Goal: Task Accomplishment & Management: Use online tool/utility

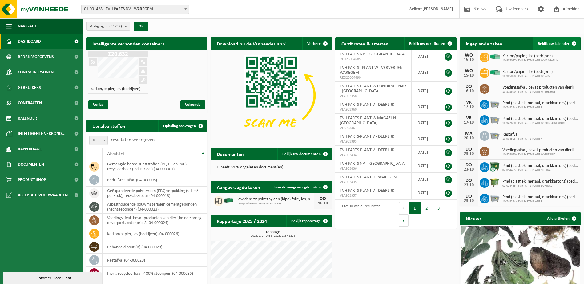
click at [575, 43] on span at bounding box center [574, 44] width 12 height 12
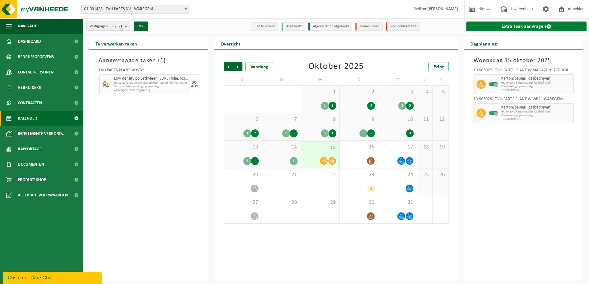
click at [549, 26] on span at bounding box center [548, 26] width 5 height 5
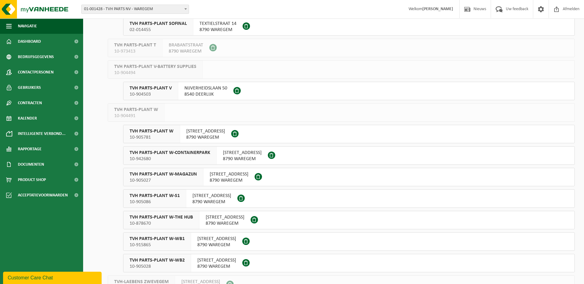
scroll to position [431, 0]
click at [163, 179] on span "10-905027" at bounding box center [163, 180] width 67 height 6
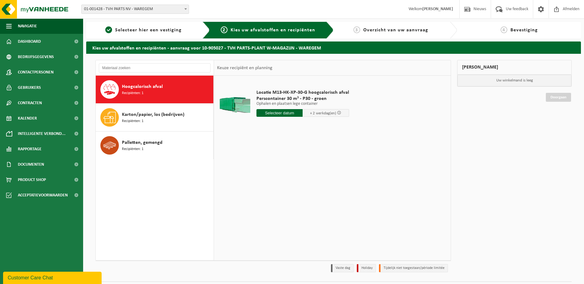
click at [286, 111] on input "text" at bounding box center [279, 113] width 46 height 8
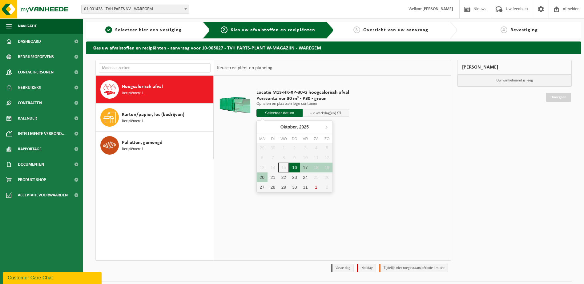
click at [292, 168] on div "16" at bounding box center [294, 168] width 11 height 10
type input "Van 2025-10-16"
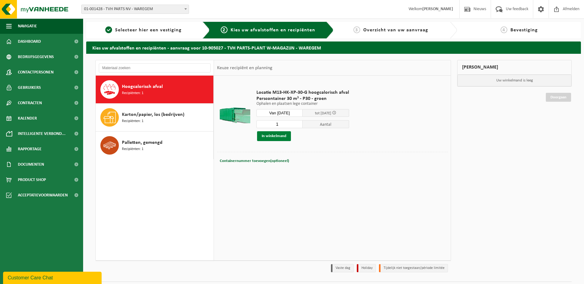
click at [272, 134] on button "In winkelmand" at bounding box center [274, 136] width 34 height 10
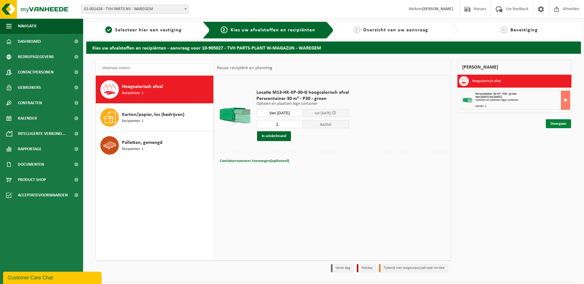
click at [555, 123] on link "Doorgaan" at bounding box center [558, 123] width 25 height 9
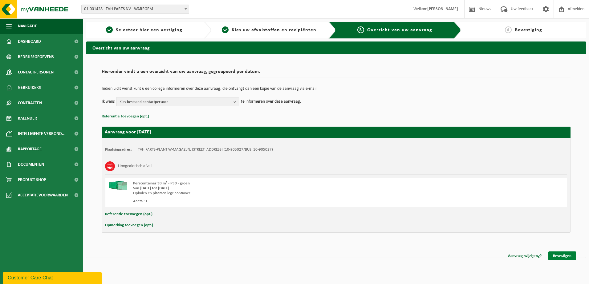
click at [558, 256] on link "Bevestigen" at bounding box center [562, 256] width 28 height 9
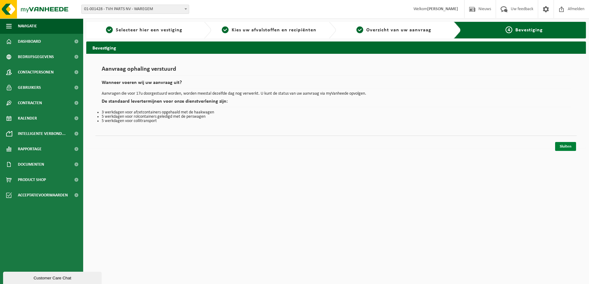
click at [564, 149] on link "Sluiten" at bounding box center [565, 146] width 21 height 9
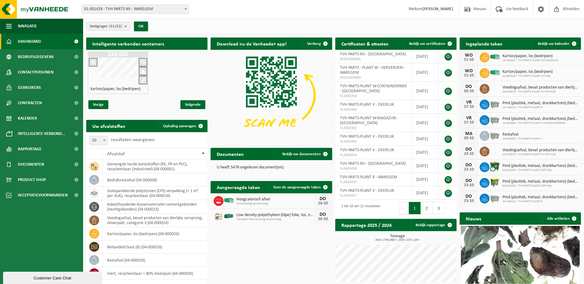
click at [24, 40] on span "Dashboard" at bounding box center [29, 41] width 23 height 15
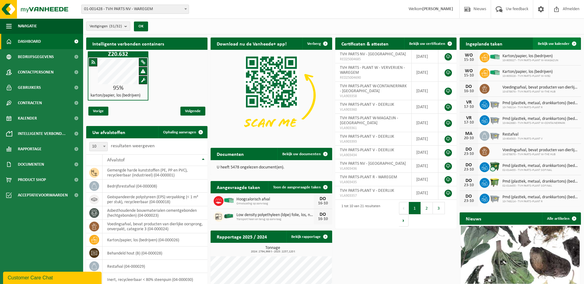
click at [574, 43] on span at bounding box center [574, 44] width 12 height 12
click at [576, 44] on span at bounding box center [574, 44] width 12 height 12
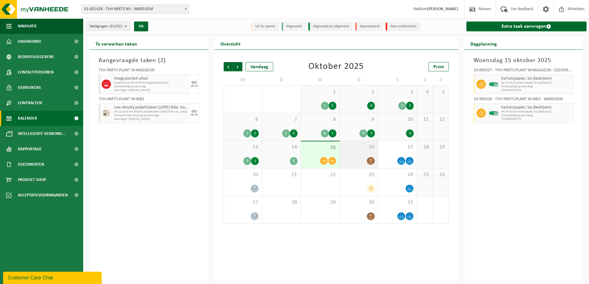
click at [351, 162] on div at bounding box center [359, 161] width 32 height 8
